Goal: Task Accomplishment & Management: Manage account settings

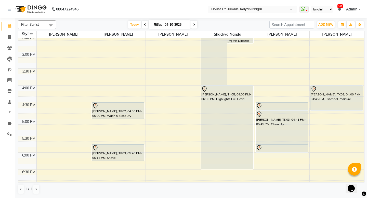
scroll to position [185, 0]
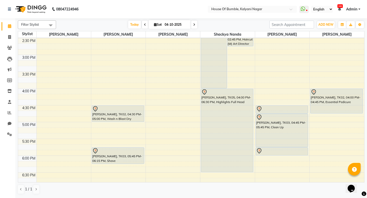
click at [101, 59] on div "9:00 AM 9:30 AM 10:00 AM 10:30 AM 11:00 AM 11:30 AM 12:00 PM 12:30 PM 1:00 PM 1…" at bounding box center [191, 55] width 346 height 404
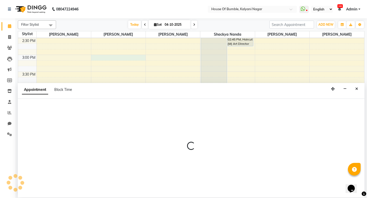
select select "9480"
select select "tentative"
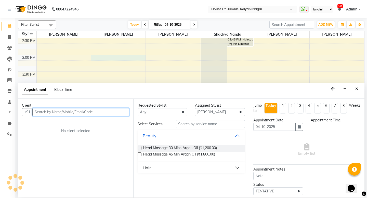
select select "900"
click at [82, 113] on input "text" at bounding box center [80, 112] width 97 height 8
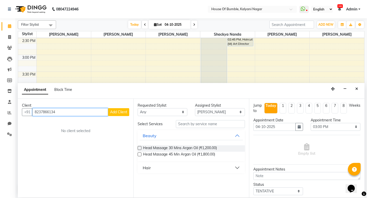
type input "8237866134"
click at [117, 113] on span "Add Client" at bounding box center [118, 112] width 17 height 5
select select "22"
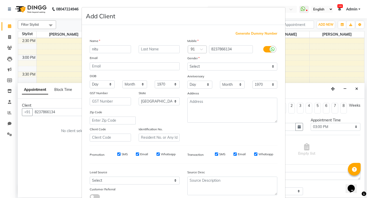
type input "nitu"
type input "marchnd"
select select "[DEMOGRAPHIC_DATA]"
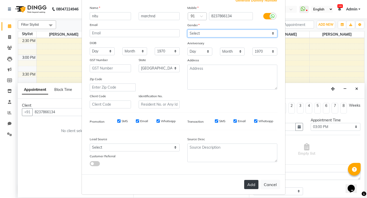
scroll to position [33, 0]
click at [254, 184] on button "Add" at bounding box center [251, 185] width 14 height 9
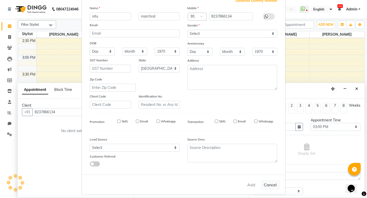
select select
select select "null"
select select
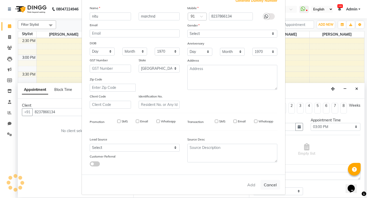
select select
checkbox input "false"
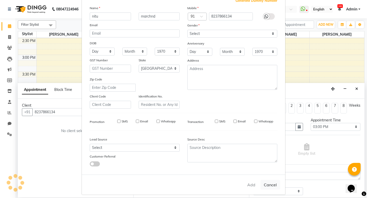
checkbox input "false"
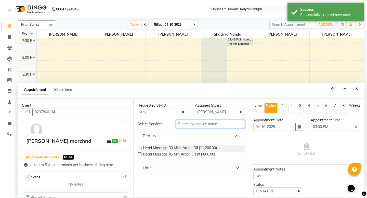
click at [204, 126] on input "text" at bounding box center [210, 124] width 69 height 8
type input "top"
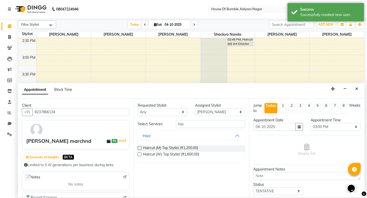
click at [140, 154] on label at bounding box center [140, 155] width 4 height 4
click at [140, 154] on input "checkbox" at bounding box center [139, 154] width 3 height 3
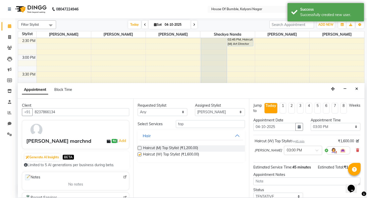
checkbox input "false"
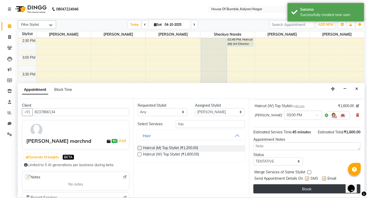
scroll to position [35, 0]
click at [310, 189] on button "Book" at bounding box center [306, 189] width 107 height 9
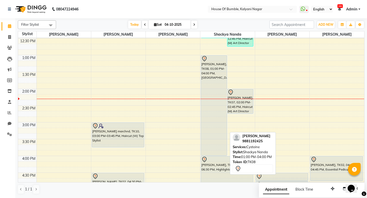
scroll to position [118, 0]
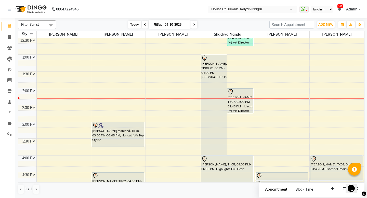
click at [128, 24] on span "Today" at bounding box center [134, 25] width 13 height 8
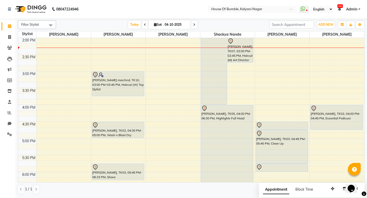
scroll to position [259, 0]
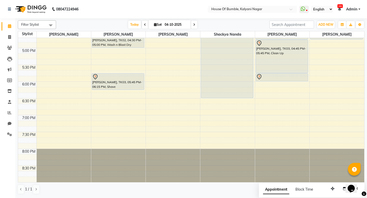
click at [191, 26] on span at bounding box center [194, 25] width 6 height 8
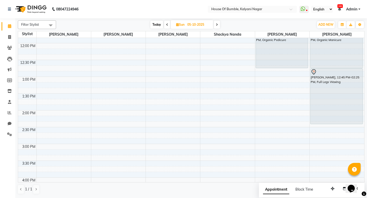
scroll to position [95, 0]
click at [219, 24] on span at bounding box center [217, 25] width 6 height 8
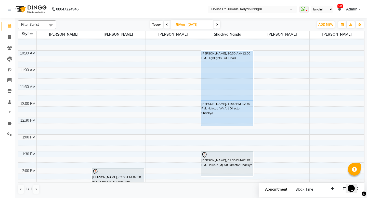
scroll to position [37, 0]
click at [158, 23] on span "Today" at bounding box center [156, 25] width 13 height 8
type input "04-10-2025"
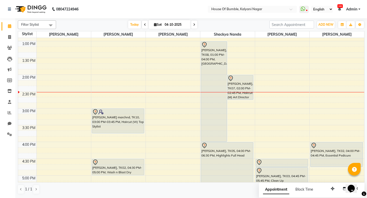
scroll to position [0, 0]
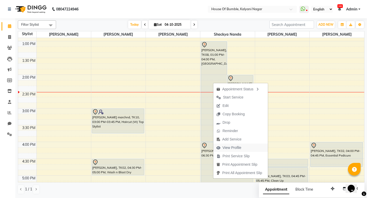
click at [239, 148] on span "View Profile" at bounding box center [232, 147] width 19 height 5
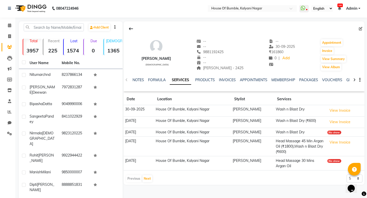
scroll to position [13, 0]
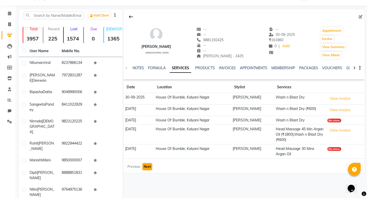
click at [147, 164] on button "Next" at bounding box center [148, 166] width 10 height 7
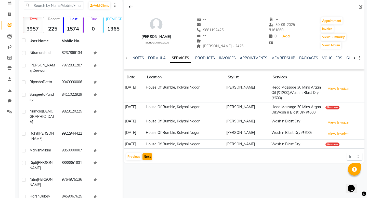
scroll to position [20, 0]
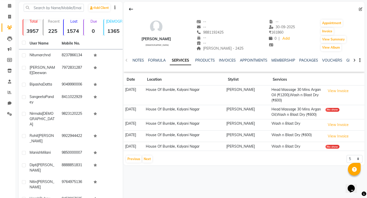
drag, startPoint x: 148, startPoint y: 164, endPoint x: 167, endPoint y: 160, distance: 19.2
click at [149, 163] on button "Next" at bounding box center [148, 159] width 10 height 7
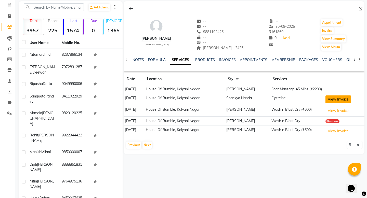
scroll to position [21, 0]
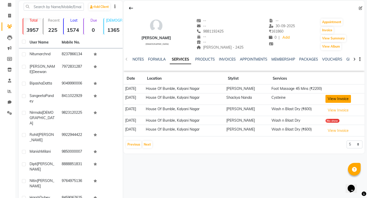
click at [342, 103] on button "View Invoice" at bounding box center [338, 99] width 25 height 8
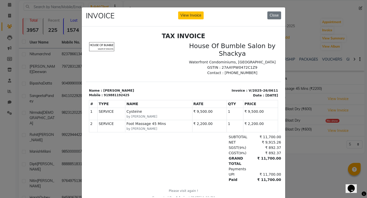
scroll to position [0, 0]
click at [279, 15] on button "Close" at bounding box center [274, 15] width 14 height 8
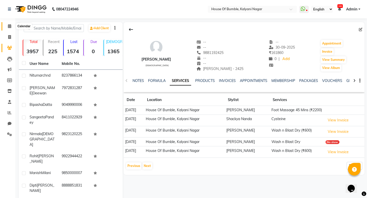
click at [11, 27] on icon at bounding box center [9, 26] width 3 height 4
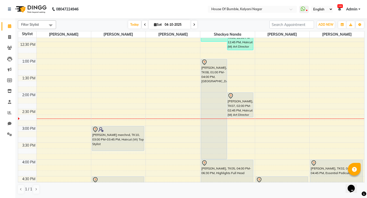
scroll to position [113, 0]
click at [194, 22] on span at bounding box center [194, 25] width 6 height 8
type input "05-10-2025"
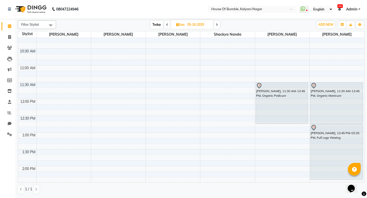
scroll to position [39, 0]
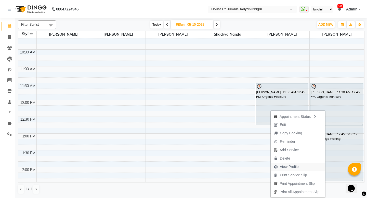
click at [300, 168] on span "View Profile" at bounding box center [286, 167] width 31 height 8
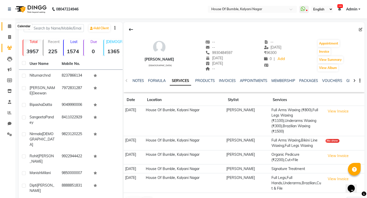
click at [10, 25] on icon at bounding box center [9, 26] width 3 height 4
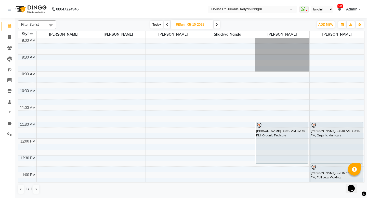
click at [154, 24] on span "Today" at bounding box center [156, 25] width 13 height 8
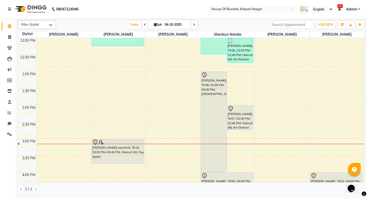
scroll to position [109, 0]
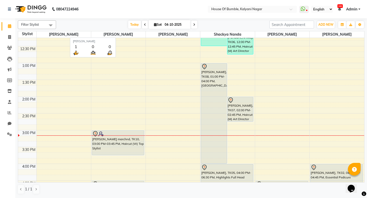
drag, startPoint x: 132, startPoint y: 35, endPoint x: 161, endPoint y: 50, distance: 33.3
click at [135, 38] on table "Stylist [PERSON_NAME] [PERSON_NAME] [PERSON_NAME] Shackya Nanda [PERSON_NAME] […" at bounding box center [191, 107] width 347 height 152
click at [104, 24] on div "[DATE] [DATE]" at bounding box center [163, 25] width 208 height 8
click at [103, 24] on div "[DATE] [DATE]" at bounding box center [163, 25] width 208 height 8
click at [134, 22] on span "Today" at bounding box center [134, 25] width 13 height 8
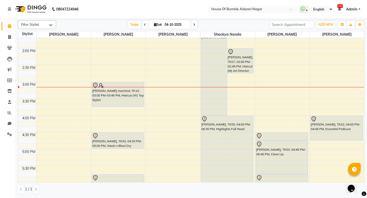
scroll to position [151, 0]
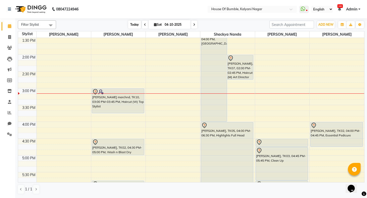
click at [134, 22] on span "Today" at bounding box center [134, 25] width 13 height 8
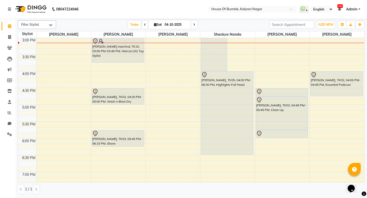
scroll to position [193, 0]
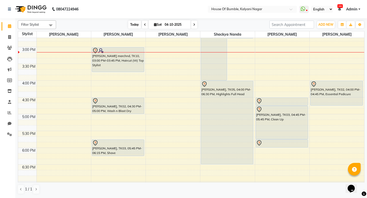
click at [134, 25] on span "Today" at bounding box center [134, 25] width 13 height 8
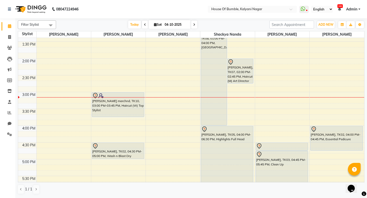
scroll to position [147, 0]
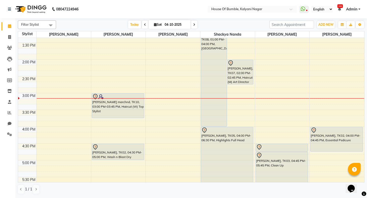
drag, startPoint x: 195, startPoint y: 23, endPoint x: 196, endPoint y: 25, distance: 3.0
click at [195, 23] on span at bounding box center [194, 25] width 6 height 8
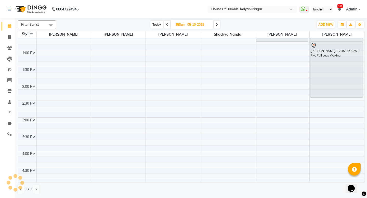
scroll to position [0, 0]
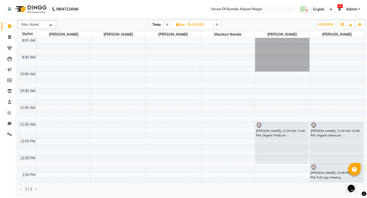
click at [158, 25] on span "Today" at bounding box center [156, 25] width 13 height 8
type input "04-10-2025"
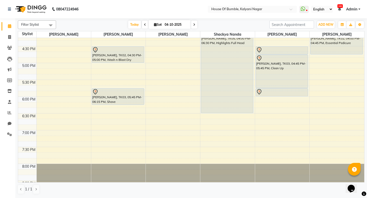
scroll to position [243, 0]
select select "9480"
select select "tentative"
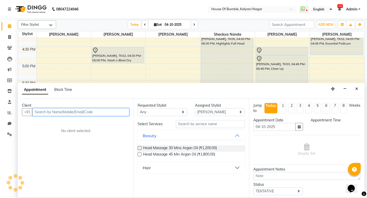
scroll to position [0, 0]
select select "1140"
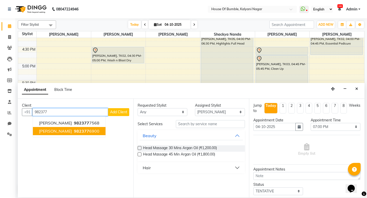
click at [63, 131] on span "[PERSON_NAME]" at bounding box center [55, 131] width 33 height 5
type input "9823776900"
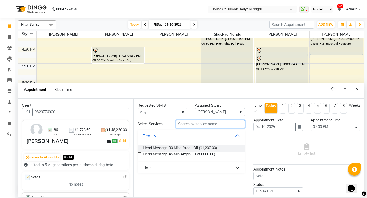
click at [224, 123] on input "text" at bounding box center [210, 124] width 69 height 8
type input "top"
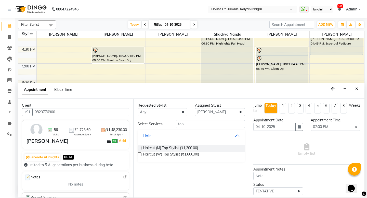
click at [140, 153] on label at bounding box center [140, 155] width 4 height 4
click at [140, 153] on input "checkbox" at bounding box center [139, 154] width 3 height 3
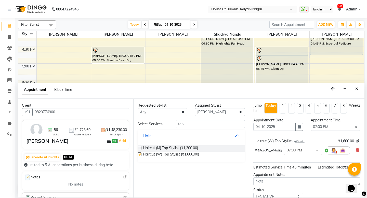
checkbox input "false"
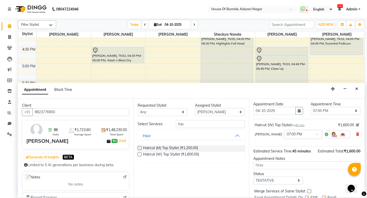
scroll to position [35, 0]
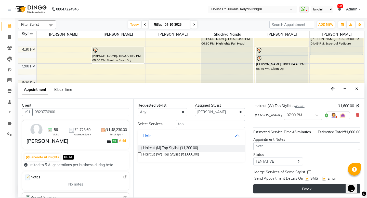
click at [310, 189] on button "Book" at bounding box center [306, 189] width 107 height 9
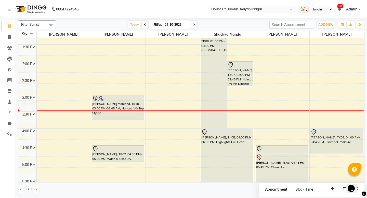
scroll to position [131, 0]
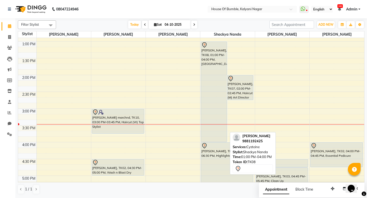
click at [217, 95] on div "[PERSON_NAME], TK08, 01:00 PM-04:00 PM, [GEOGRAPHIC_DATA]" at bounding box center [214, 92] width 26 height 100
select select "7"
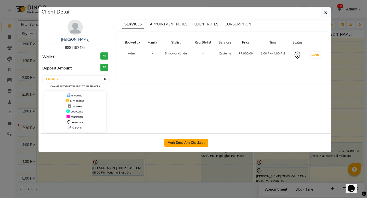
click at [186, 142] on button "Mark Done And Checkout" at bounding box center [186, 143] width 44 height 8
select select "579"
select select "service"
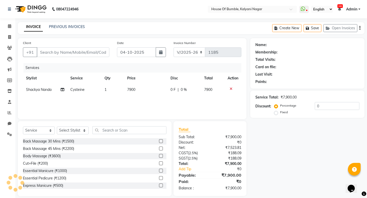
type input "9881192425"
select select "76627"
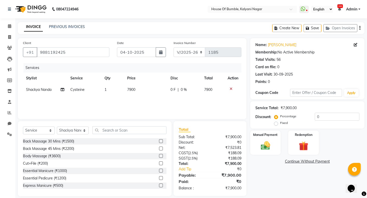
click at [132, 88] on span "7900" at bounding box center [131, 89] width 8 height 5
select select "76627"
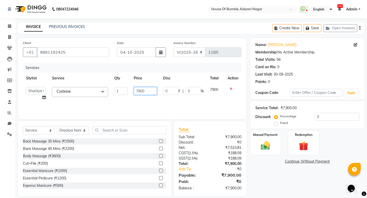
click at [143, 93] on input "7900" at bounding box center [145, 91] width 23 height 8
type input "9500"
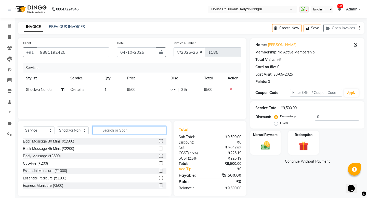
drag, startPoint x: 99, startPoint y: 126, endPoint x: 109, endPoint y: 130, distance: 11.3
click at [100, 128] on input "text" at bounding box center [130, 130] width 74 height 8
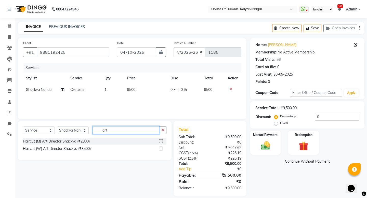
type input "art"
click at [162, 148] on label at bounding box center [161, 149] width 4 height 4
click at [162, 148] on input "checkbox" at bounding box center [160, 148] width 3 height 3
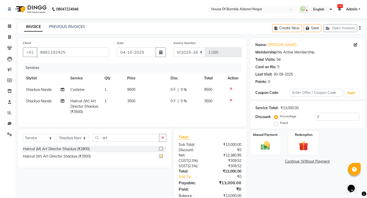
checkbox input "false"
select select "8247"
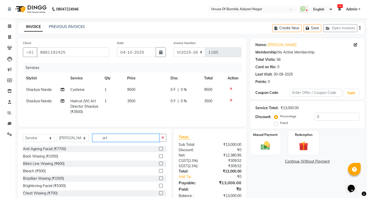
click at [113, 142] on input "art" at bounding box center [126, 138] width 67 height 8
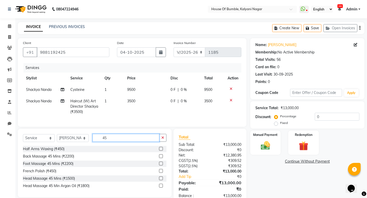
type input "45"
click at [161, 166] on label at bounding box center [161, 164] width 4 height 4
click at [161, 166] on input "checkbox" at bounding box center [160, 163] width 3 height 3
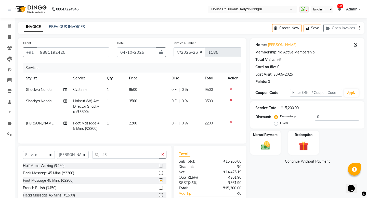
checkbox input "false"
click at [268, 147] on img at bounding box center [266, 145] width 16 height 11
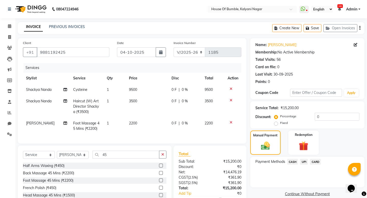
drag, startPoint x: 302, startPoint y: 161, endPoint x: 303, endPoint y: 166, distance: 5.2
click at [302, 161] on span "UPI" at bounding box center [304, 162] width 8 height 6
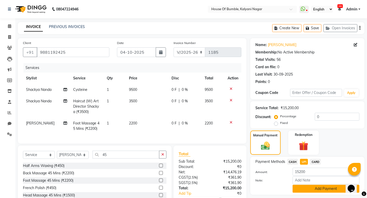
click at [301, 188] on button "Add Payment" at bounding box center [326, 189] width 67 height 8
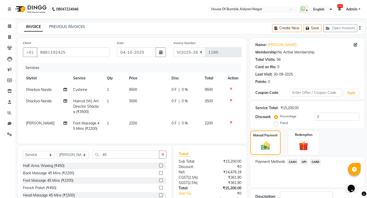
scroll to position [46, 0]
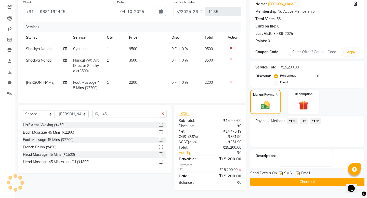
click at [281, 172] on label at bounding box center [281, 174] width 4 height 4
click at [281, 172] on input "checkbox" at bounding box center [280, 173] width 3 height 3
checkbox input "false"
click at [277, 182] on div "Name: [PERSON_NAME] Membership: No Active Membership Total Visits: 56 Card on f…" at bounding box center [309, 93] width 118 height 193
click at [278, 178] on button "Checkout" at bounding box center [307, 182] width 114 height 8
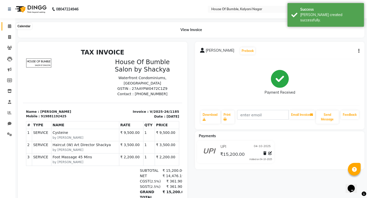
click at [12, 27] on span at bounding box center [9, 26] width 9 height 6
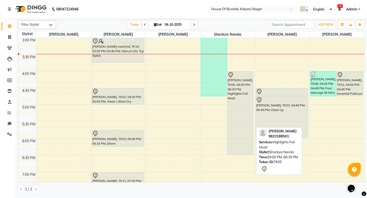
scroll to position [119, 0]
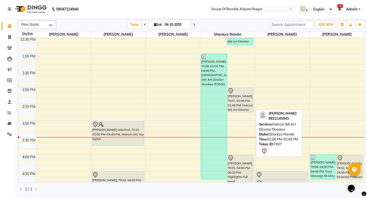
click at [239, 102] on div "[PERSON_NAME], TK07, 02:00 PM-02:45 PM, Haircut (M) Art Director Shackya" at bounding box center [240, 100] width 26 height 24
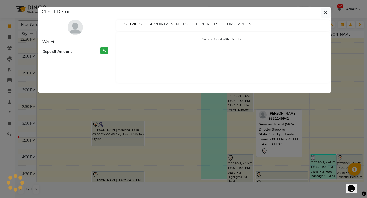
select select "7"
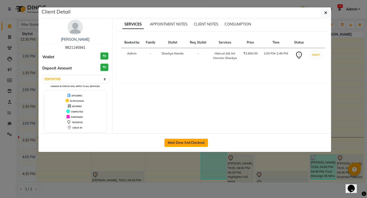
click at [192, 144] on button "Mark Done And Checkout" at bounding box center [186, 143] width 44 height 8
select select "579"
select select "service"
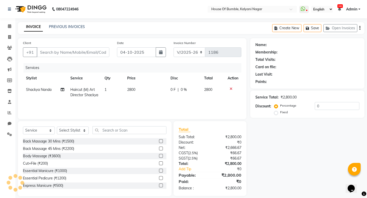
type input "9821145941"
select select "76627"
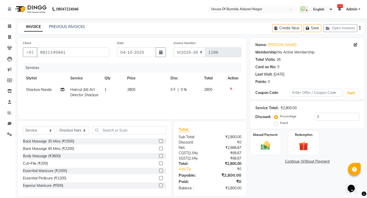
click at [131, 89] on span "2800" at bounding box center [131, 89] width 8 height 5
select select "76627"
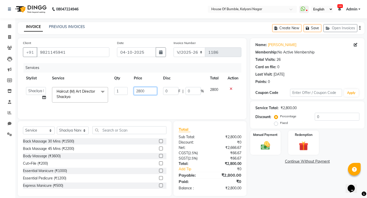
drag, startPoint x: 142, startPoint y: 91, endPoint x: 155, endPoint y: 91, distance: 13.0
click at [144, 91] on input "2800" at bounding box center [145, 91] width 23 height 8
type input "2400"
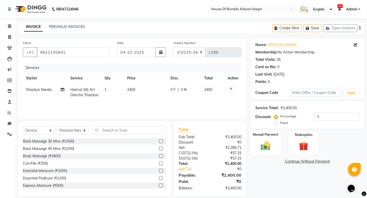
click at [263, 146] on img at bounding box center [266, 145] width 16 height 11
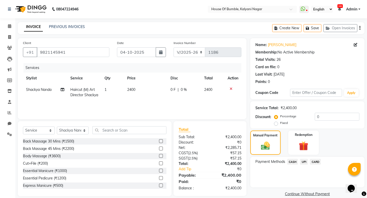
click at [311, 162] on span "CARD" at bounding box center [315, 162] width 11 height 6
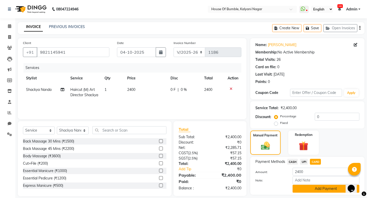
click at [315, 190] on button "Add Payment" at bounding box center [326, 189] width 67 height 8
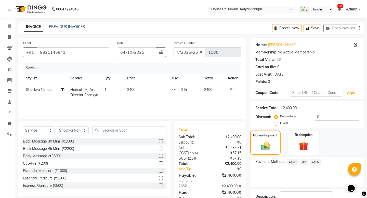
scroll to position [36, 0]
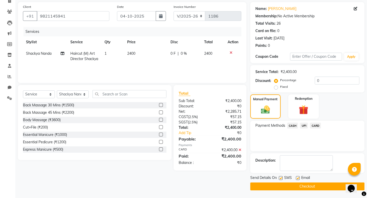
click at [281, 178] on label at bounding box center [281, 178] width 4 height 4
click at [281, 178] on input "checkbox" at bounding box center [280, 178] width 3 height 3
checkbox input "false"
click at [281, 185] on button "Checkout" at bounding box center [307, 187] width 114 height 8
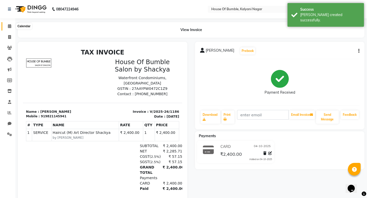
click at [10, 25] on icon at bounding box center [9, 26] width 3 height 4
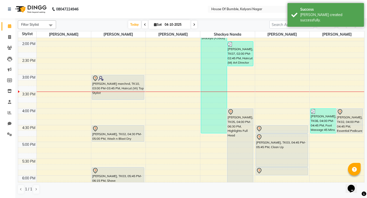
scroll to position [162, 0]
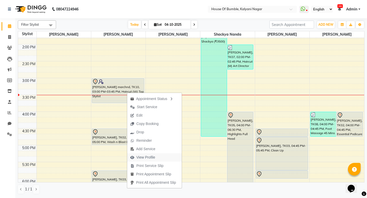
click at [137, 158] on span "View Profile" at bounding box center [145, 157] width 19 height 5
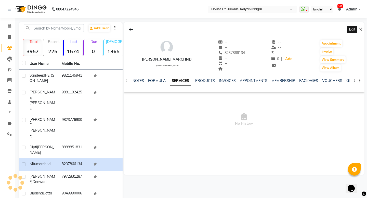
click at [362, 29] on icon at bounding box center [361, 30] width 4 height 4
select select "22"
select select "[DEMOGRAPHIC_DATA]"
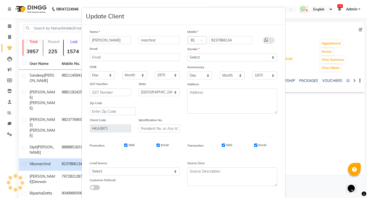
type input "[PERSON_NAME]"
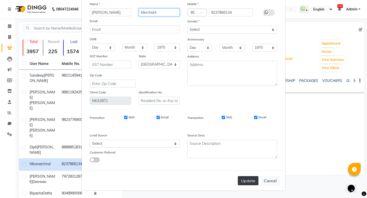
scroll to position [28, 0]
type input "Merchant"
click at [246, 179] on button "Update" at bounding box center [248, 180] width 21 height 9
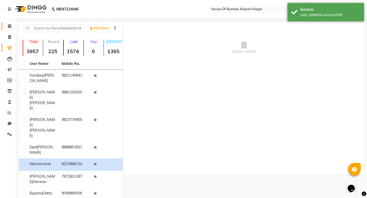
click at [9, 28] on span at bounding box center [9, 26] width 9 height 6
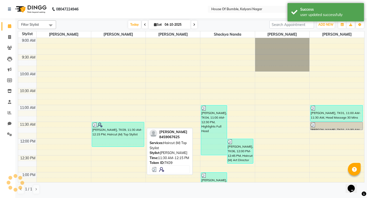
scroll to position [136, 0]
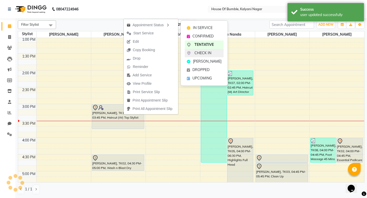
click at [205, 54] on span "CHECK IN" at bounding box center [203, 52] width 17 height 5
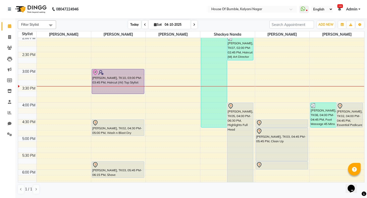
scroll to position [150, 0]
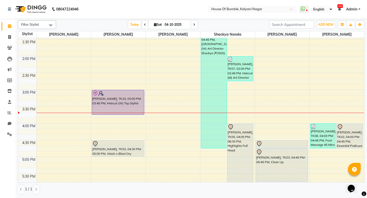
click at [191, 23] on span at bounding box center [194, 25] width 6 height 8
type input "05-10-2025"
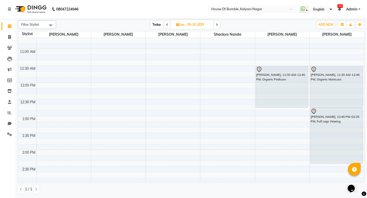
scroll to position [54, 0]
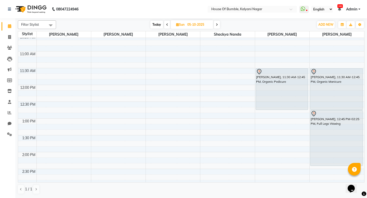
click at [127, 88] on div "9:00 AM 9:30 AM 10:00 AM 10:30 AM 11:00 AM 11:30 AM 12:00 PM 12:30 PM 1:00 PM 1…" at bounding box center [191, 186] width 346 height 404
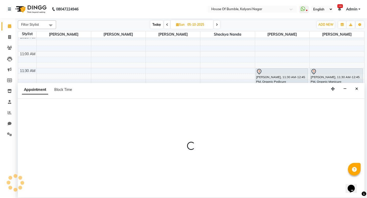
select select "9480"
select select "720"
select select "tentative"
